Goal: Task Accomplishment & Management: Use online tool/utility

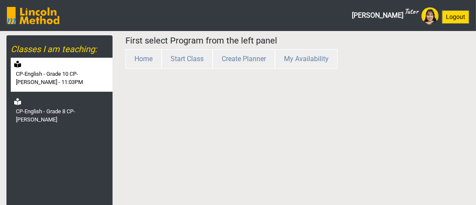
click at [59, 72] on label "CP-English - Grade 10 CP-[PERSON_NAME] - 11:03PM" at bounding box center [63, 78] width 95 height 17
select select "month"
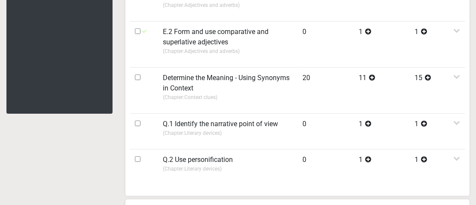
scroll to position [182, 0]
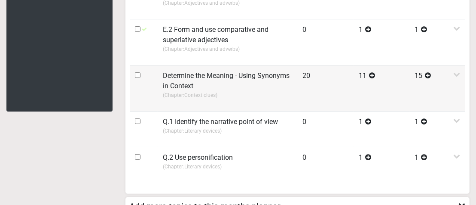
click at [137, 76] on td at bounding box center [144, 88] width 28 height 46
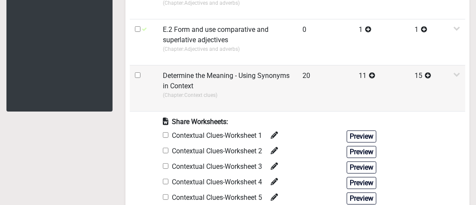
click at [137, 73] on input "checkbox" at bounding box center [138, 75] width 6 height 6
checkbox input "true"
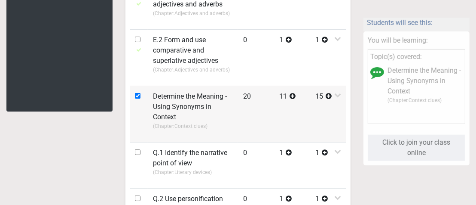
click at [178, 107] on label "Determine the Meaning - Using Synonyms in Context" at bounding box center [193, 106] width 80 height 31
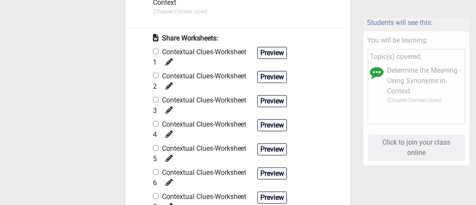
scroll to position [312, 0]
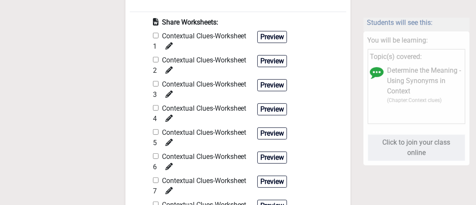
click at [157, 33] on input "checkbox" at bounding box center [156, 36] width 6 height 6
checkbox input "true"
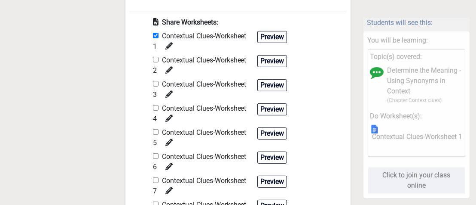
click at [156, 60] on input "checkbox" at bounding box center [156, 60] width 6 height 6
checkbox input "true"
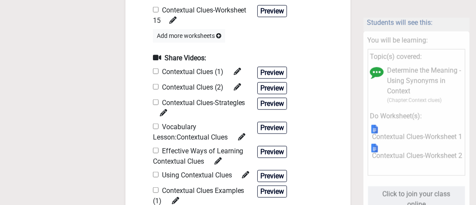
scroll to position [677, 0]
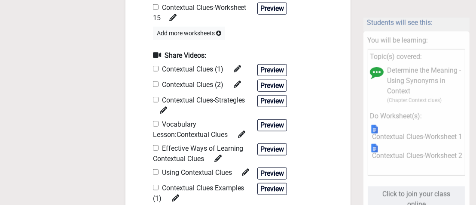
click at [155, 83] on input "checkbox" at bounding box center [156, 84] width 6 height 6
checkbox input "true"
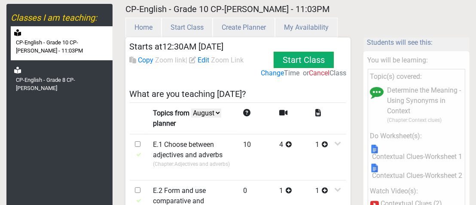
scroll to position [0, 0]
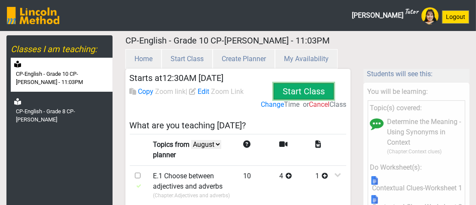
click at [311, 89] on button "Start Class" at bounding box center [304, 91] width 60 height 16
